Goal: Find specific page/section

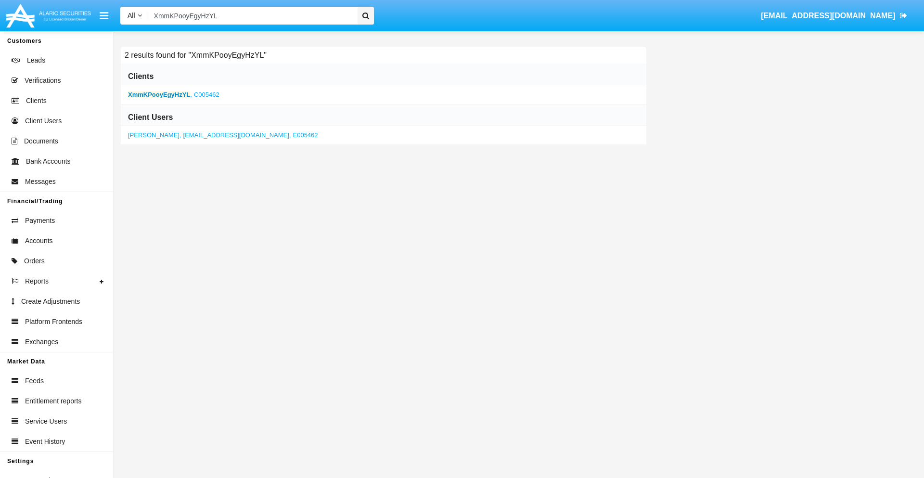
type input "XmmKPooyEgyHzYL"
click at [159, 94] on b "XmmKPooyEgyHzYL" at bounding box center [159, 94] width 62 height 7
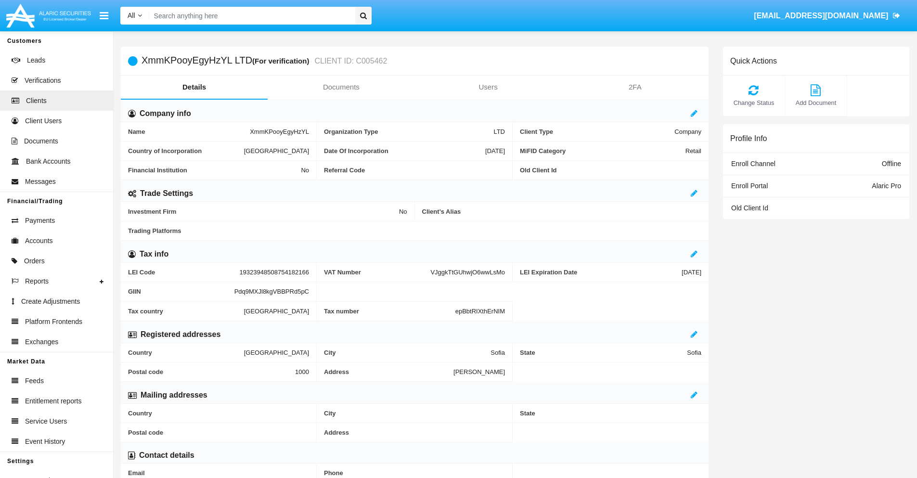
click at [341, 87] on link "Documents" at bounding box center [341, 87] width 147 height 23
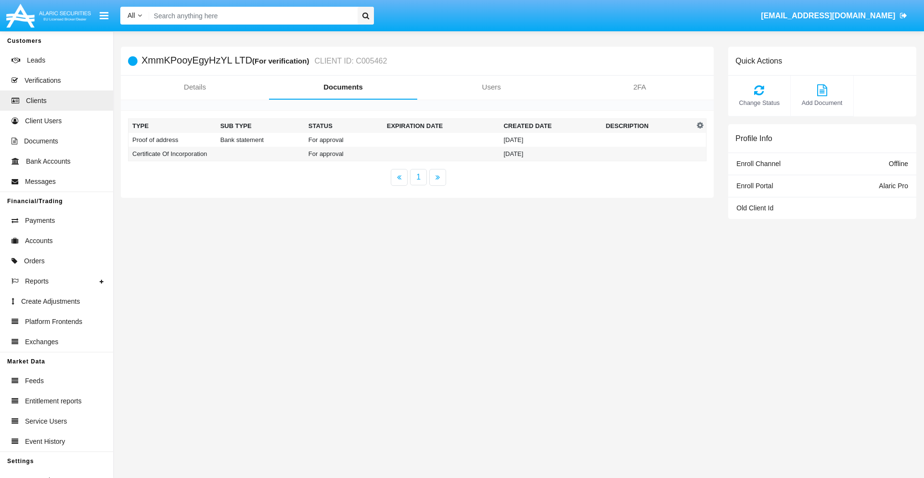
click at [172, 140] on td "Proof of address" at bounding box center [173, 140] width 88 height 14
